Goal: Task Accomplishment & Management: Manage account settings

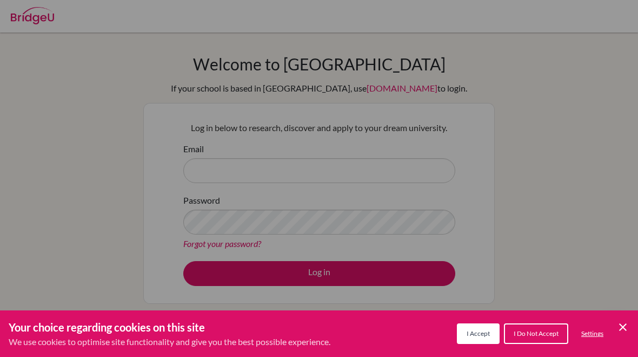
click at [534, 335] on span "I Do Not Accept" at bounding box center [536, 333] width 45 height 8
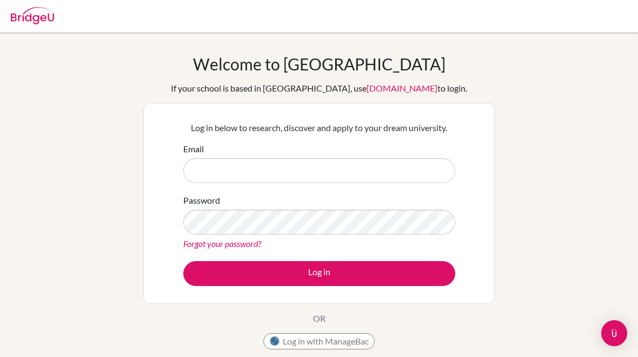
click at [305, 335] on button "Log in with ManageBac" at bounding box center [319, 341] width 111 height 16
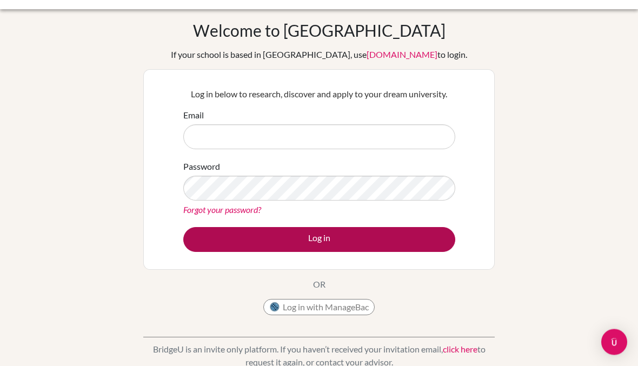
scroll to position [34, 0]
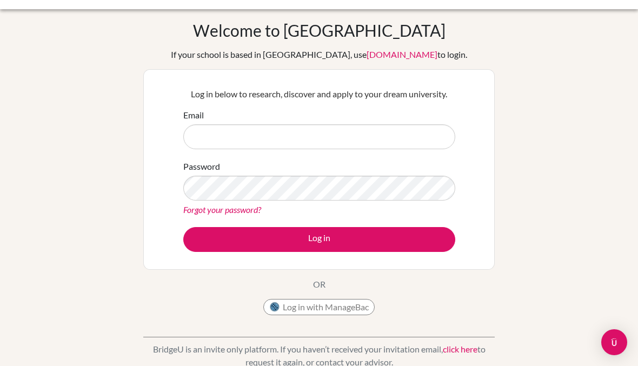
click at [312, 307] on button "Log in with ManageBac" at bounding box center [319, 307] width 111 height 16
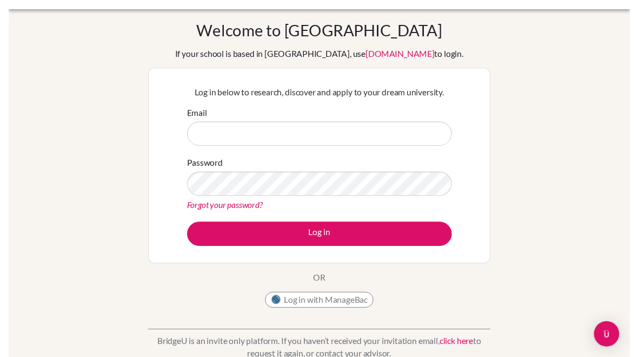
scroll to position [64, 0]
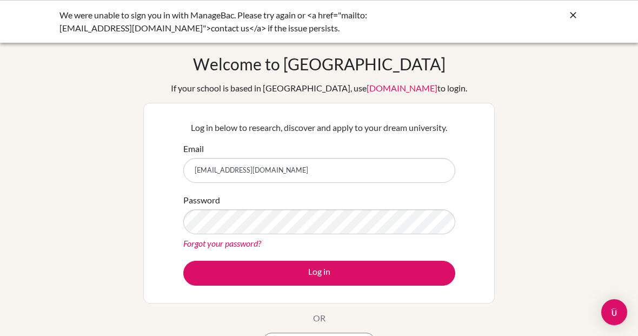
type input "kdolezal@danubestudent.com"
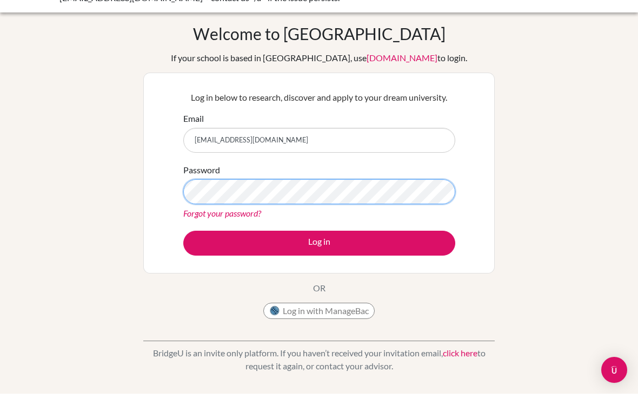
scroll to position [24, 0]
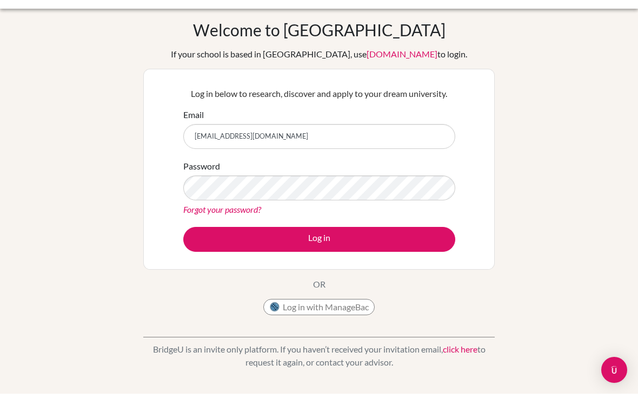
click at [329, 312] on button "Log in with ManageBac" at bounding box center [319, 317] width 111 height 16
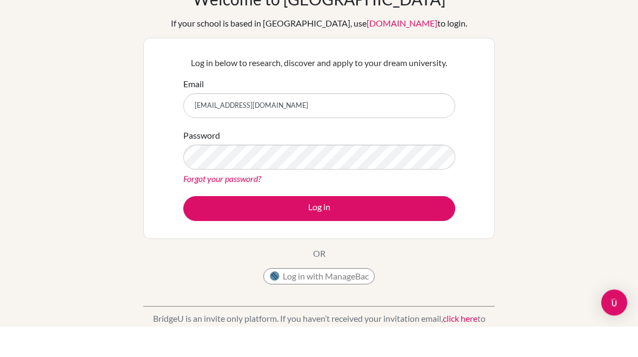
scroll to position [65, 0]
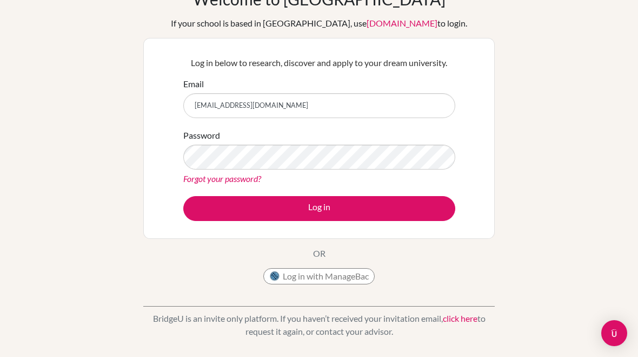
click at [341, 281] on button "Log in with ManageBac" at bounding box center [319, 276] width 111 height 16
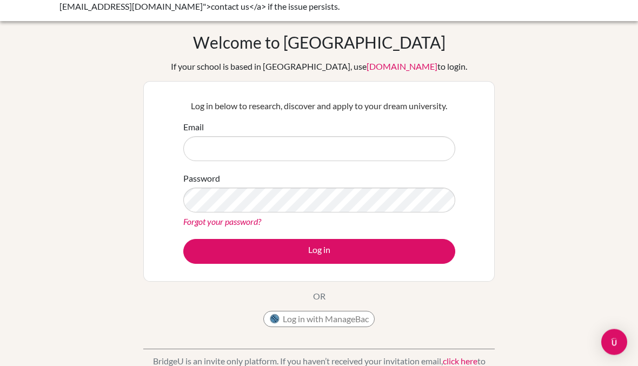
scroll to position [24, 0]
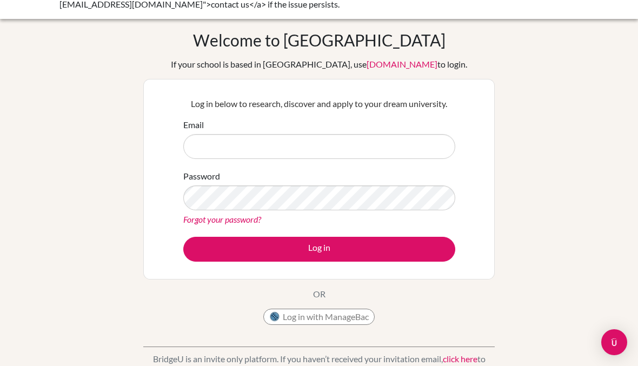
click at [334, 318] on button "Log in with ManageBac" at bounding box center [319, 317] width 111 height 16
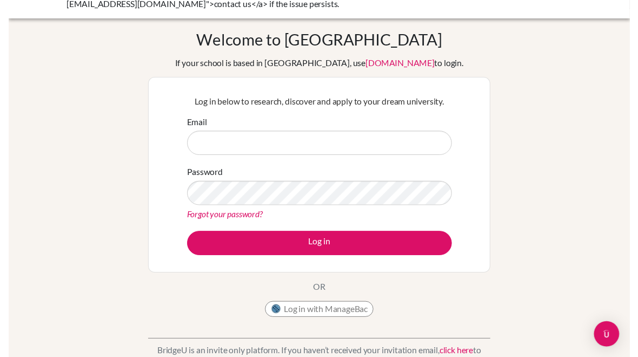
scroll to position [54, 0]
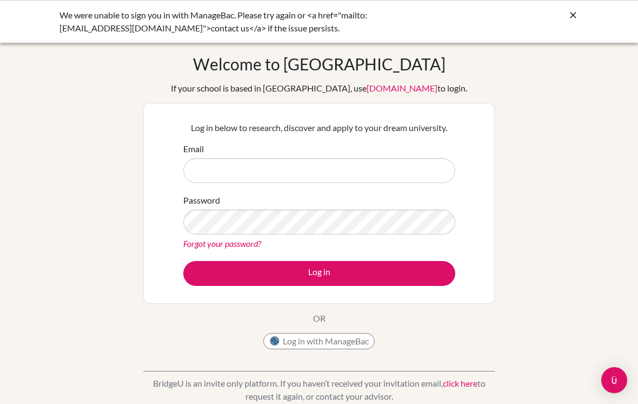
click at [352, 346] on button "Log in with ManageBac" at bounding box center [319, 341] width 111 height 16
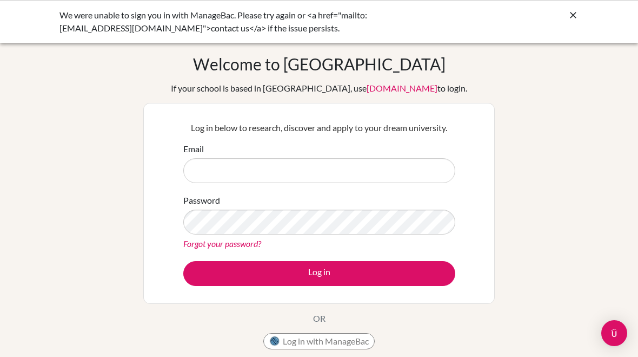
click at [352, 339] on button "Log in with ManageBac" at bounding box center [319, 341] width 111 height 16
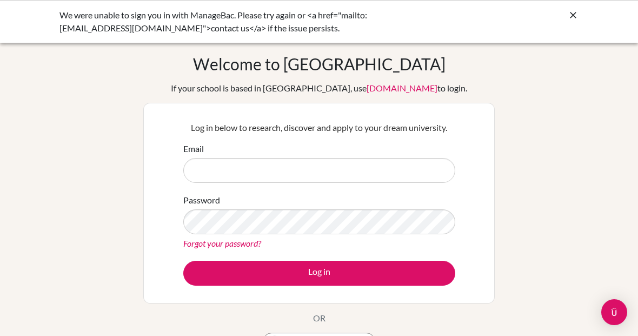
click at [570, 17] on icon at bounding box center [573, 15] width 11 height 11
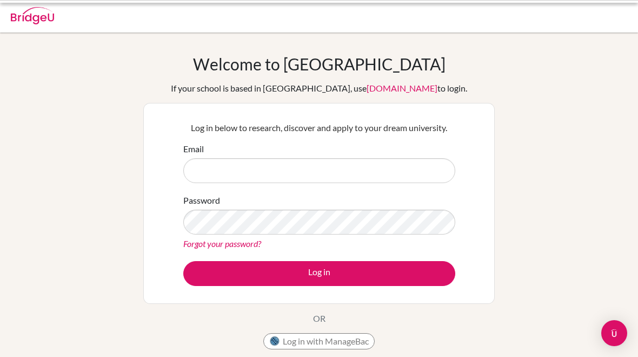
click at [571, 12] on div at bounding box center [319, 16] width 628 height 32
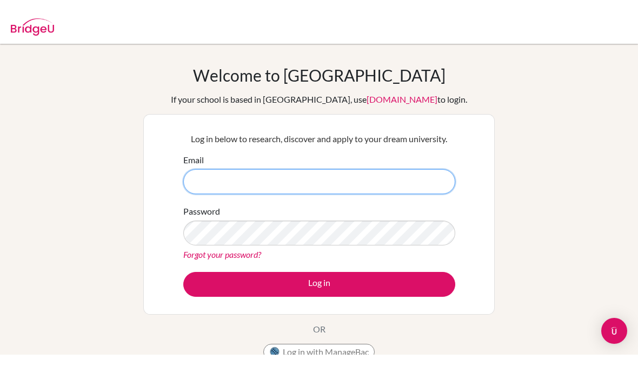
scroll to position [14, 0]
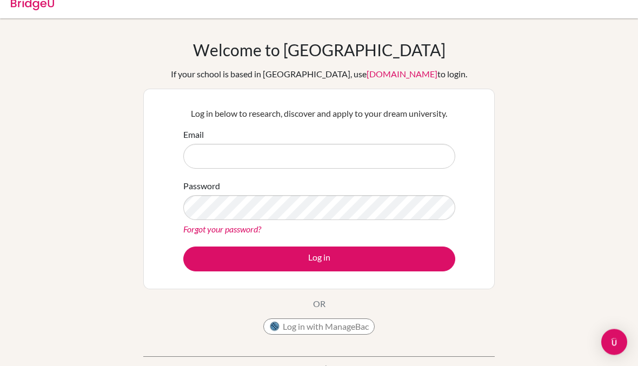
click at [351, 334] on button "Log in with ManageBac" at bounding box center [319, 327] width 111 height 16
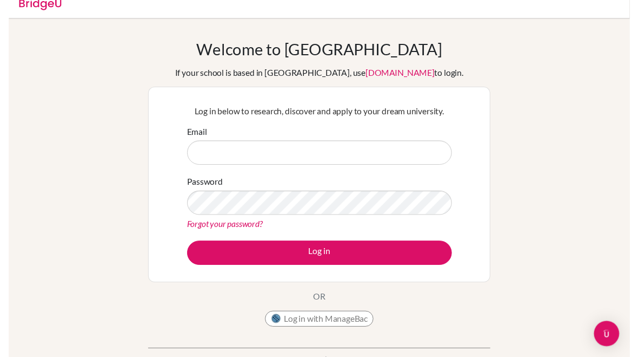
scroll to position [44, 0]
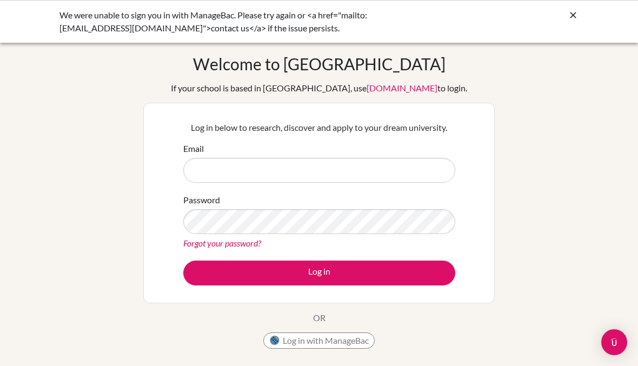
click at [358, 334] on button "Log in with ManageBac" at bounding box center [319, 341] width 111 height 16
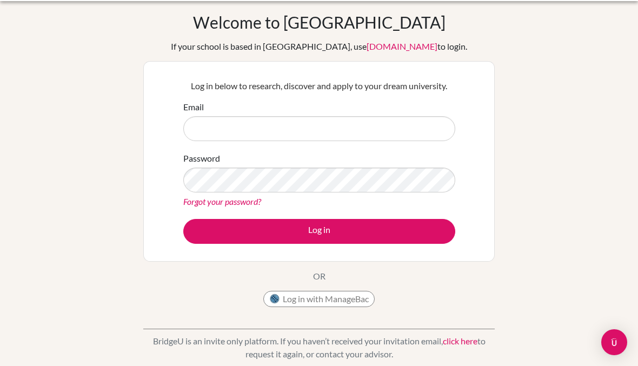
scroll to position [46, 0]
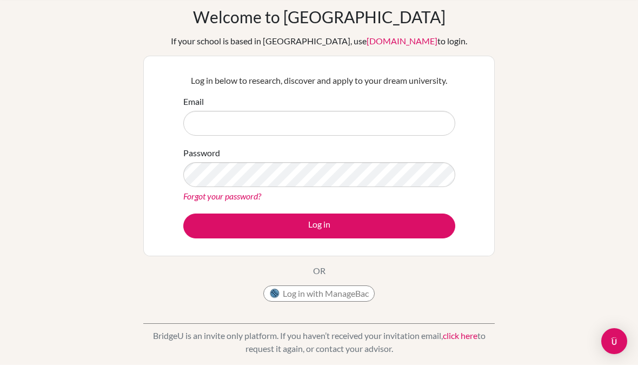
click at [459, 335] on link "click here" at bounding box center [460, 337] width 35 height 10
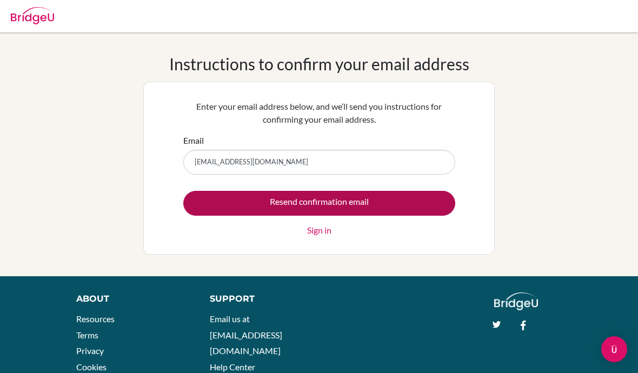
type input "[EMAIL_ADDRESS][DOMAIN_NAME]"
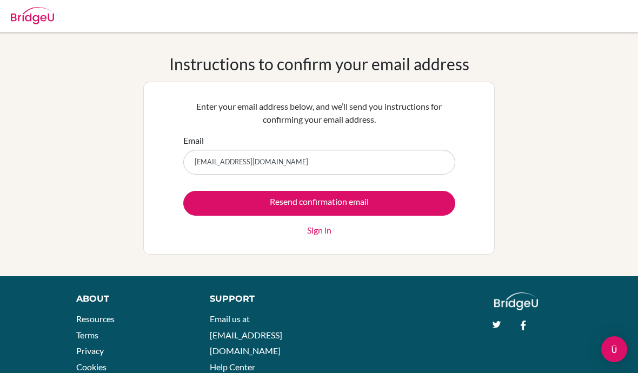
click at [429, 206] on input "Resend confirmation email" at bounding box center [319, 203] width 272 height 25
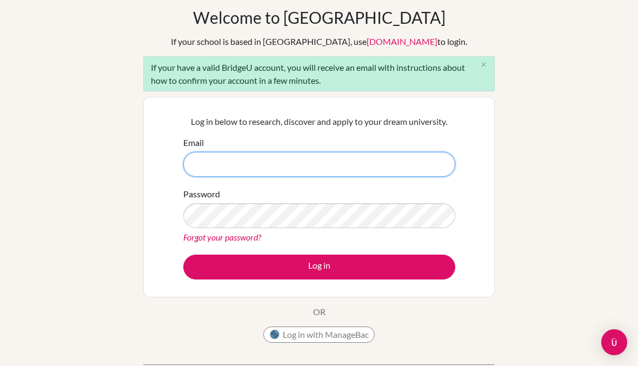
scroll to position [46, 0]
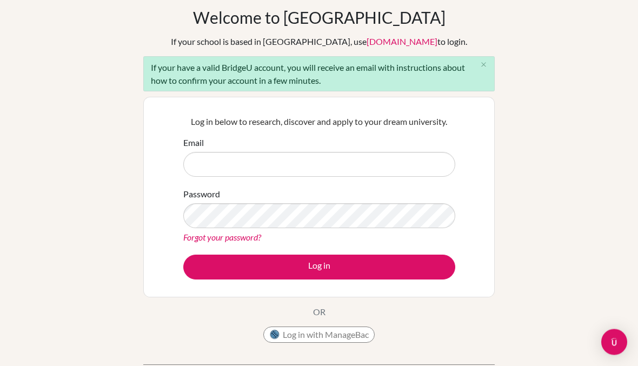
click at [231, 241] on link "Forgot your password?" at bounding box center [222, 238] width 78 height 10
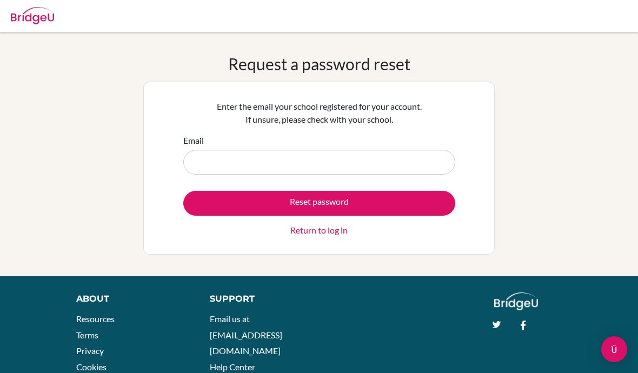
click at [338, 233] on link "Return to log in" at bounding box center [319, 230] width 57 height 13
